Goal: Navigation & Orientation: Go to known website

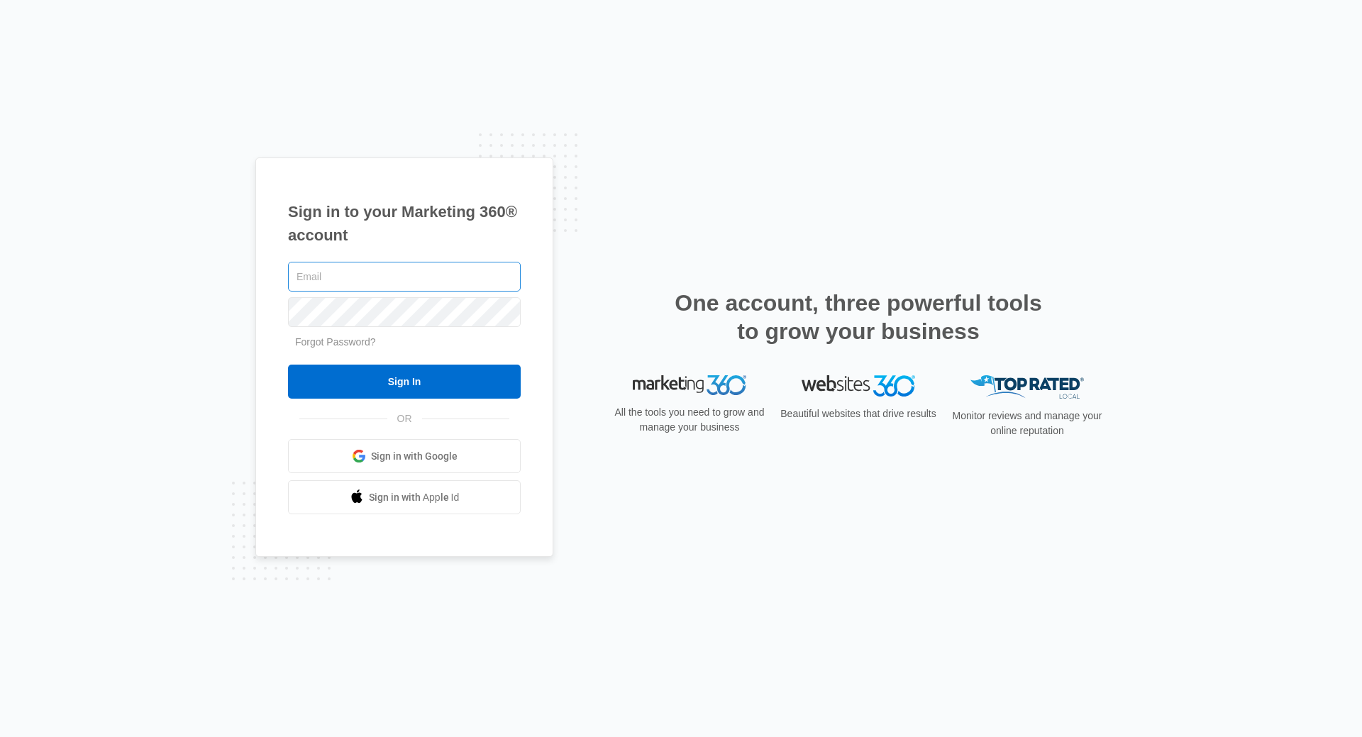
click at [421, 277] on input "text" at bounding box center [404, 277] width 233 height 30
type input "michelle@highhopsbrewery.com"
click at [288, 365] on input "Sign In" at bounding box center [404, 382] width 233 height 34
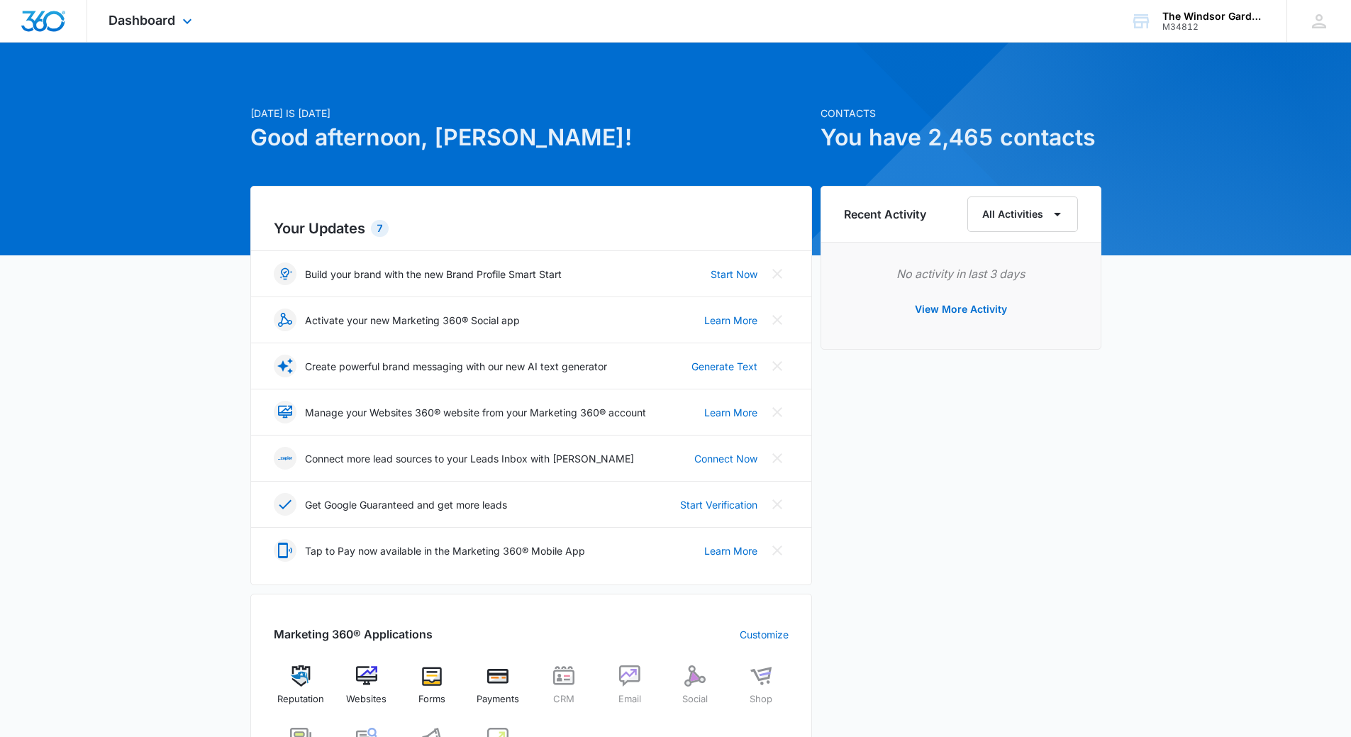
click at [176, 20] on div "Dashboard Apps Reputation Websites Forms CRM Email Social Shop Payments POS Con…" at bounding box center [152, 21] width 130 height 42
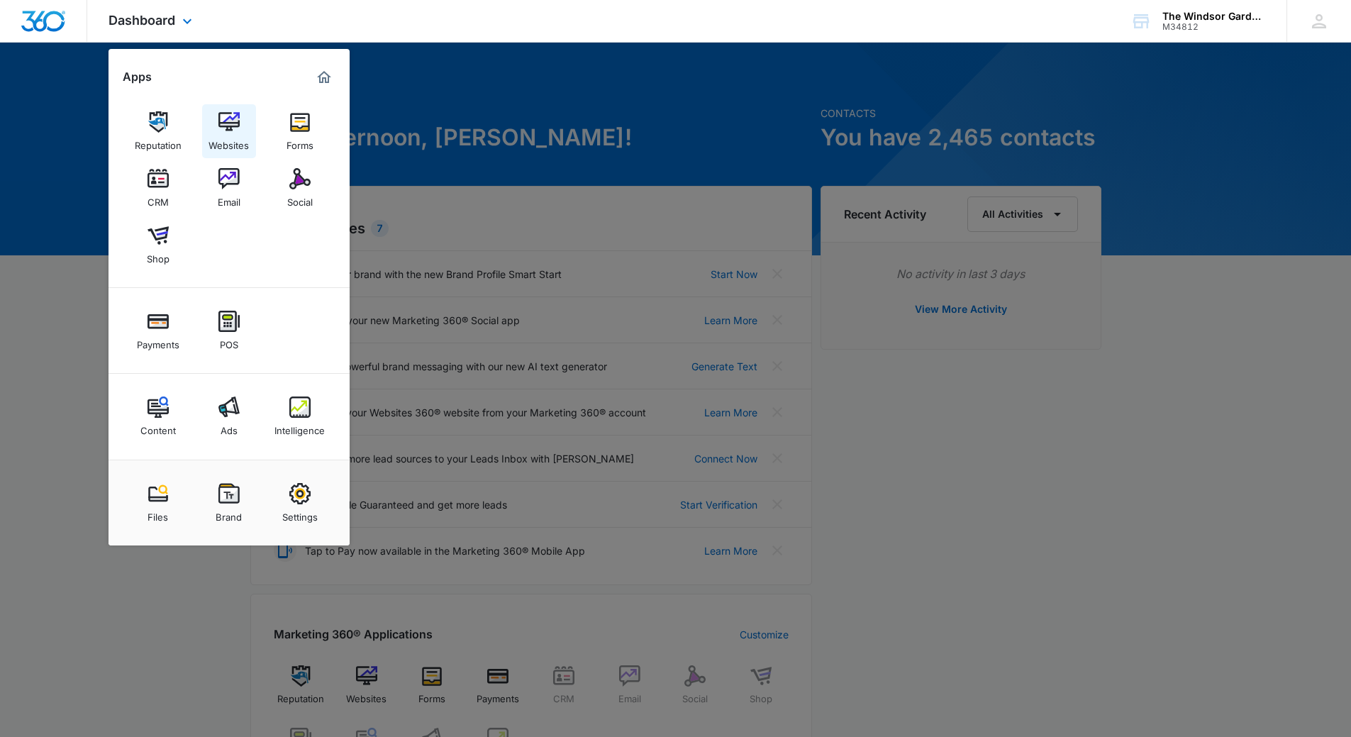
click at [223, 124] on img at bounding box center [228, 121] width 21 height 21
